Goal: Task Accomplishment & Management: Manage account settings

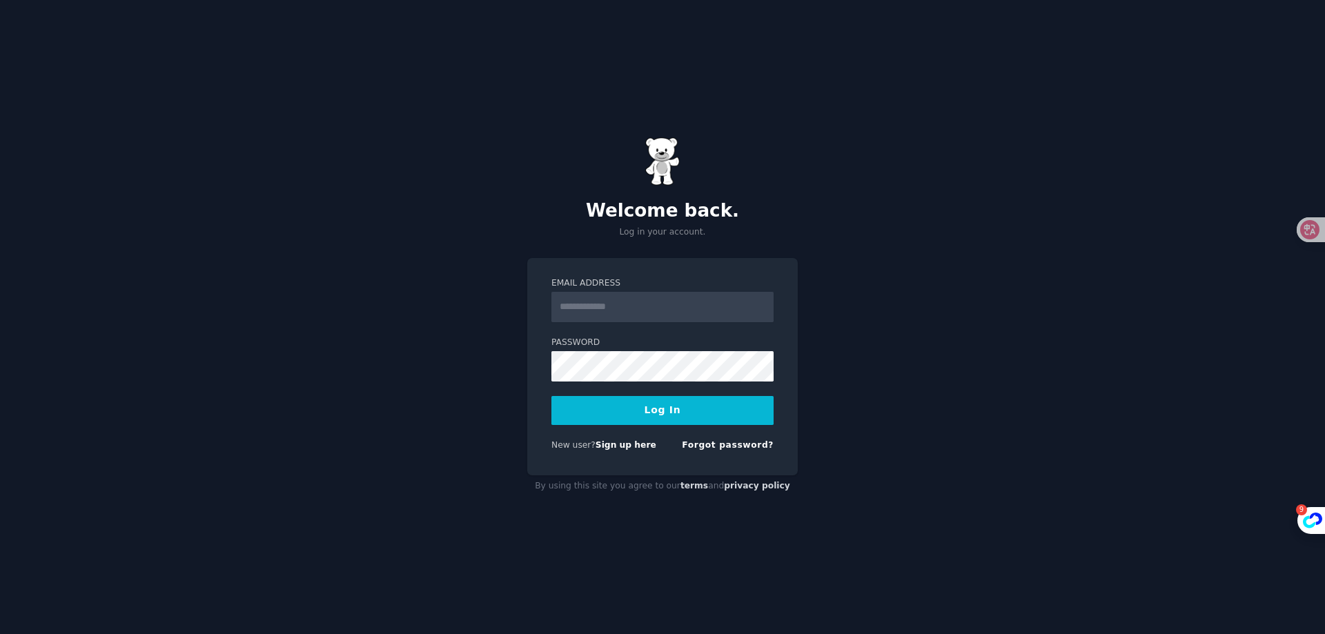
click at [277, 412] on div "Welcome back. Log in your account. Email Address Password Log In New user? Sign…" at bounding box center [662, 317] width 1325 height 634
